Goal: Transaction & Acquisition: Book appointment/travel/reservation

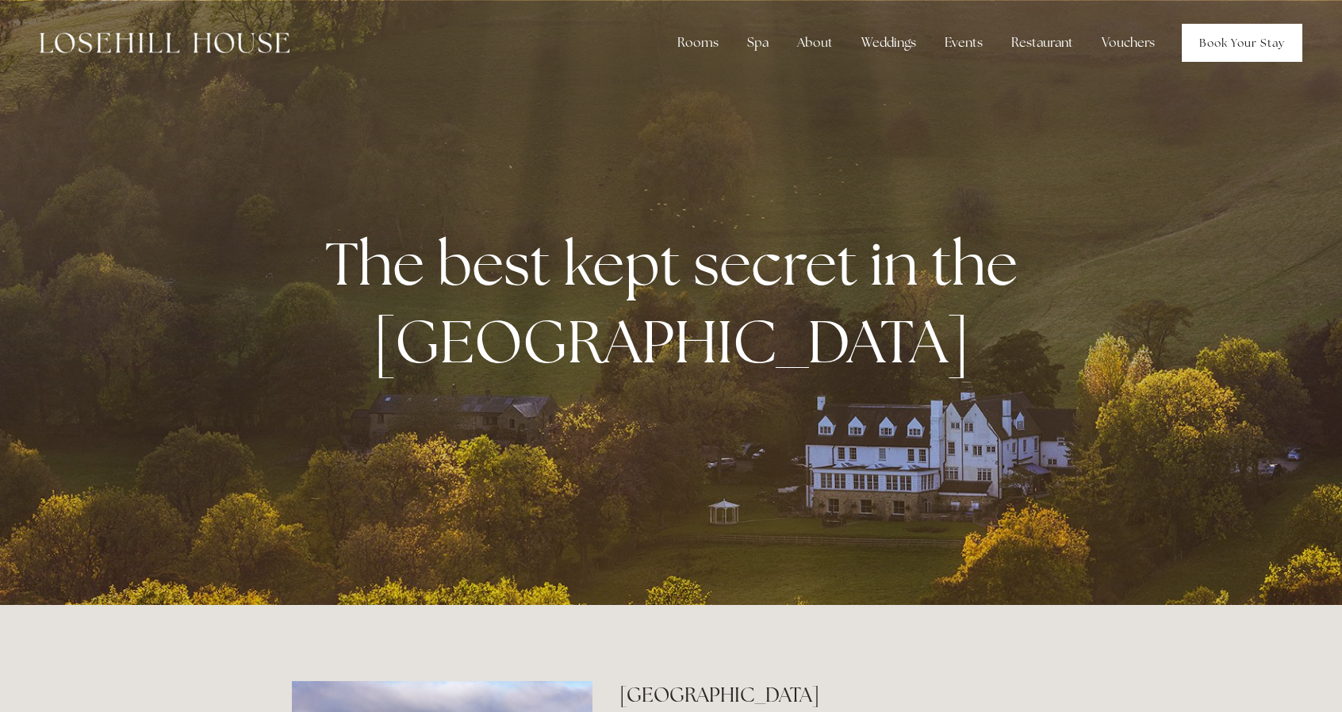
click at [1247, 37] on link "Book Your Stay" at bounding box center [1242, 43] width 121 height 38
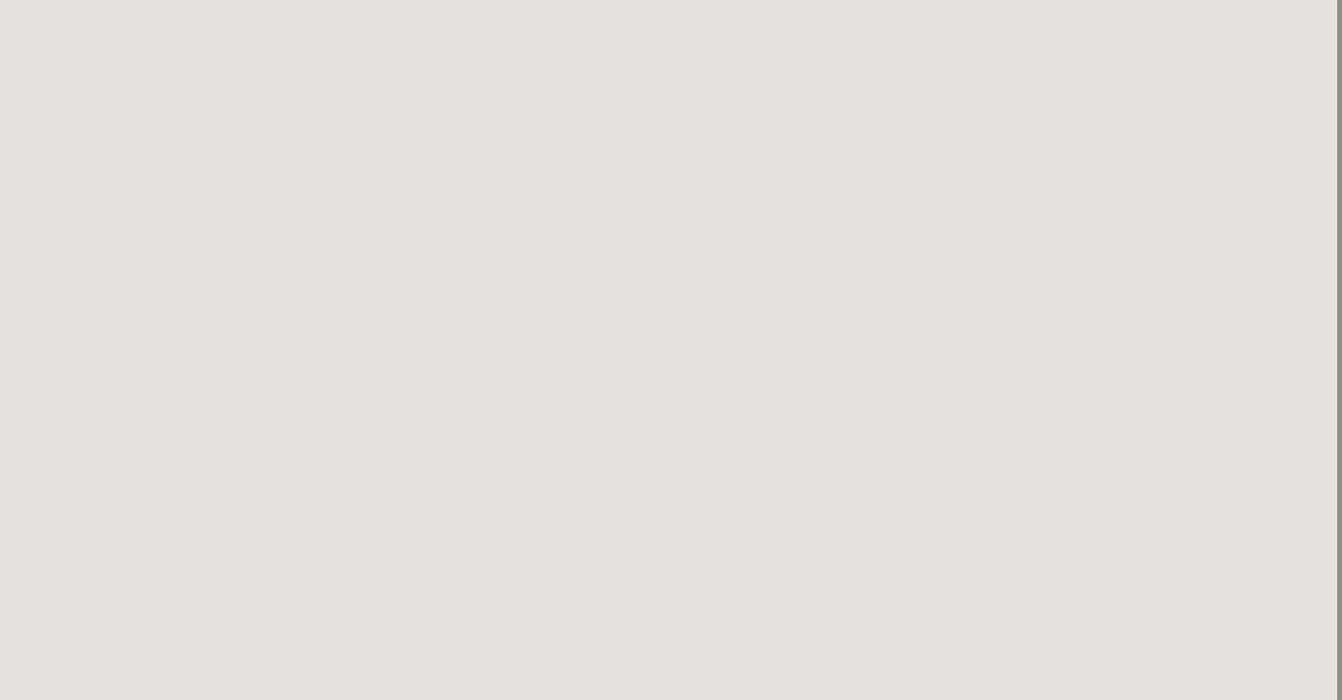
scroll to position [146, 5]
